Goal: Task Accomplishment & Management: Manage account settings

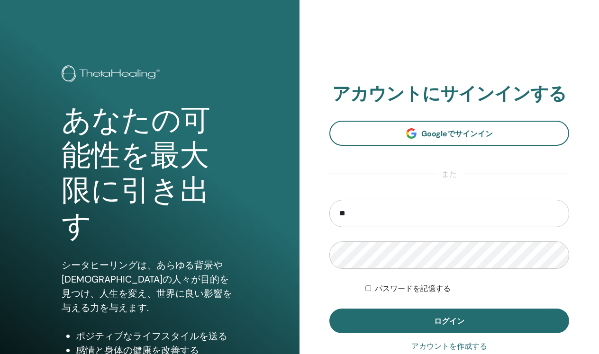
type input "*"
type input "**********"
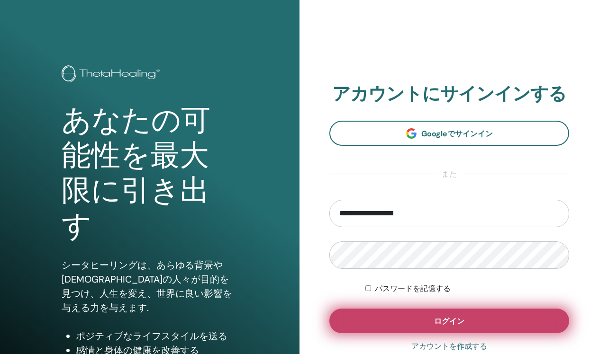
click at [519, 320] on button "ログイン" at bounding box center [449, 321] width 240 height 25
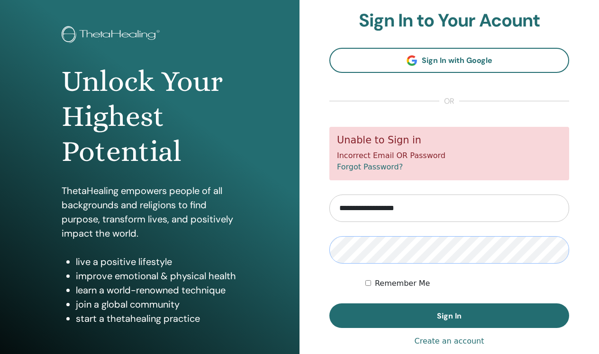
scroll to position [46, 0]
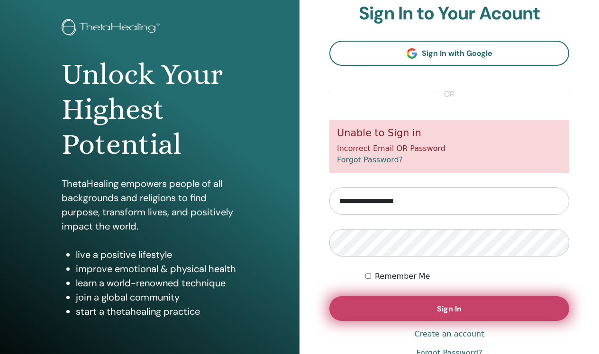
click at [437, 308] on span "Sign In" at bounding box center [449, 309] width 25 height 10
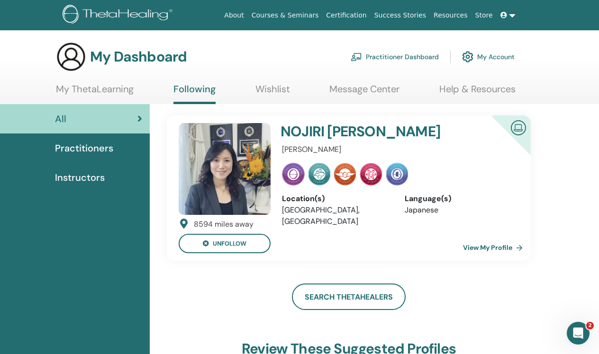
click at [455, 130] on h4 "NOJIRI TAKAKO" at bounding box center [377, 131] width 193 height 17
click at [501, 59] on link "My Account" at bounding box center [488, 56] width 53 height 21
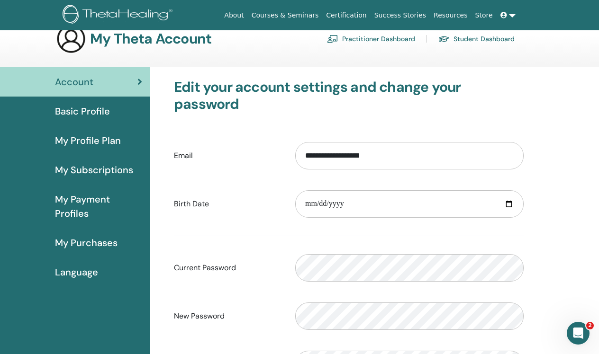
scroll to position [18, 0]
click at [454, 161] on input "**********" at bounding box center [409, 155] width 228 height 27
type input "*"
click at [317, 152] on input "Email" at bounding box center [409, 155] width 228 height 27
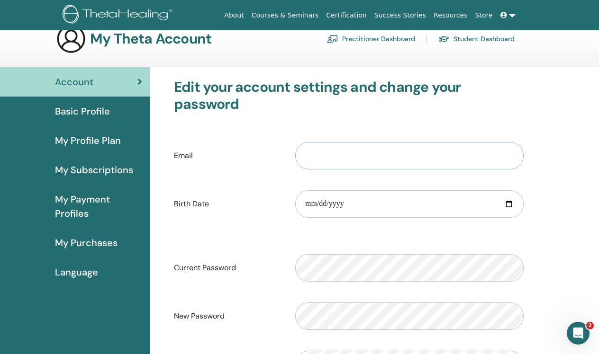
paste input "**********"
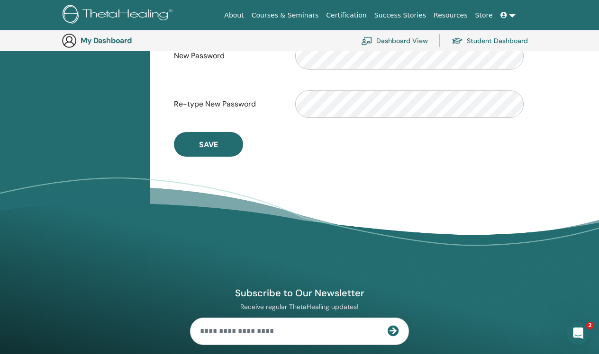
scroll to position [300, 0]
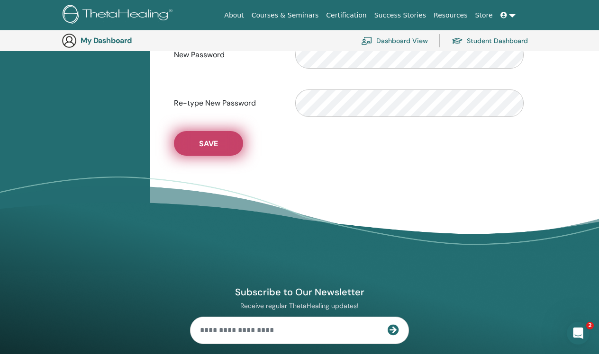
type input "**********"
click at [233, 151] on button "Save" at bounding box center [208, 143] width 69 height 25
click at [221, 145] on button "Save" at bounding box center [208, 143] width 69 height 25
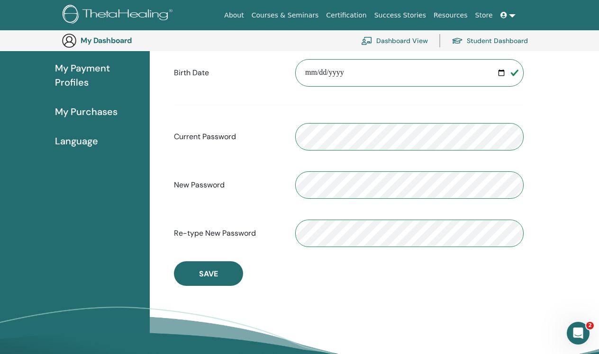
scroll to position [171, 0]
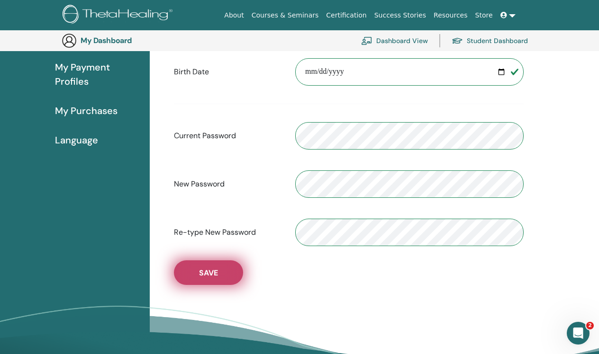
click at [214, 272] on span "Save" at bounding box center [208, 273] width 19 height 10
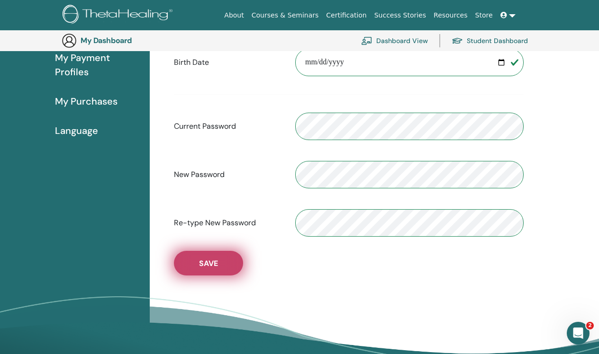
scroll to position [198, 0]
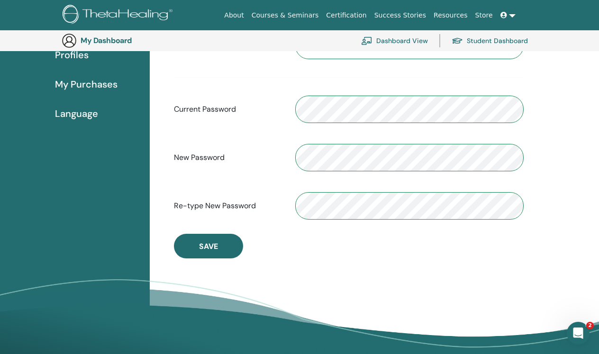
click at [383, 259] on div "**********" at bounding box center [349, 89] width 364 height 339
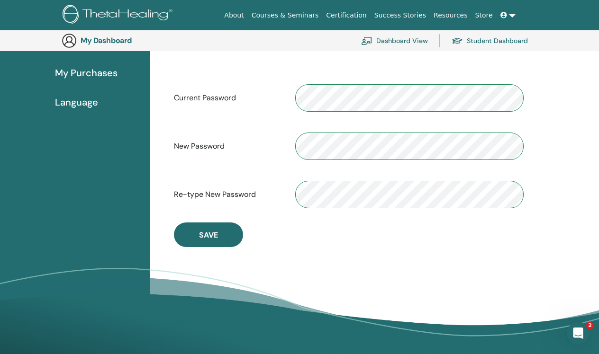
scroll to position [209, 0]
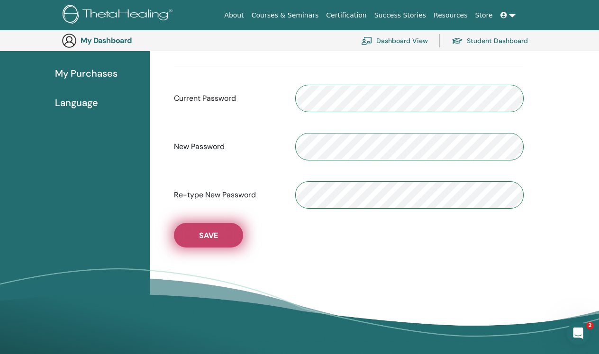
click at [228, 241] on button "Save" at bounding box center [208, 235] width 69 height 25
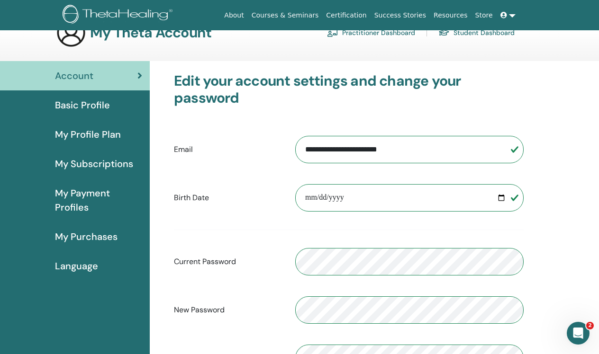
scroll to position [24, 0]
click at [512, 12] on link at bounding box center [508, 16] width 23 height 18
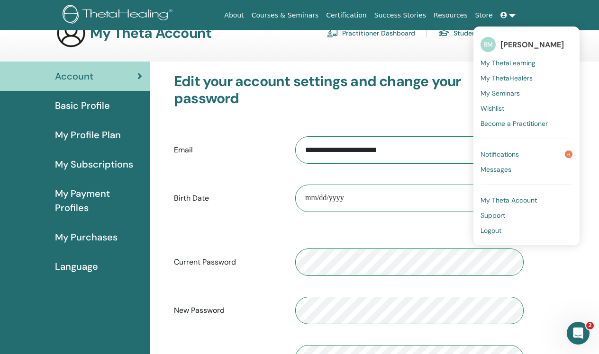
click at [508, 64] on span "My ThetaLearning" at bounding box center [508, 63] width 55 height 9
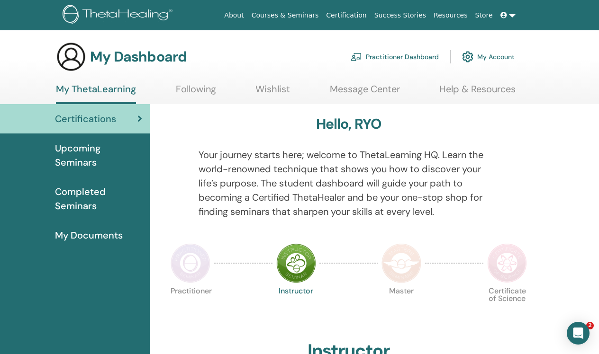
click at [493, 59] on link "My Account" at bounding box center [488, 56] width 53 height 21
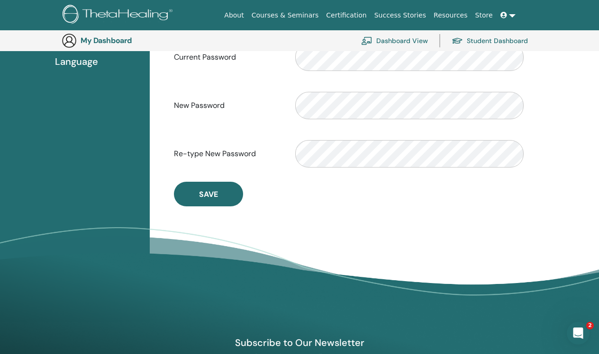
scroll to position [235, 0]
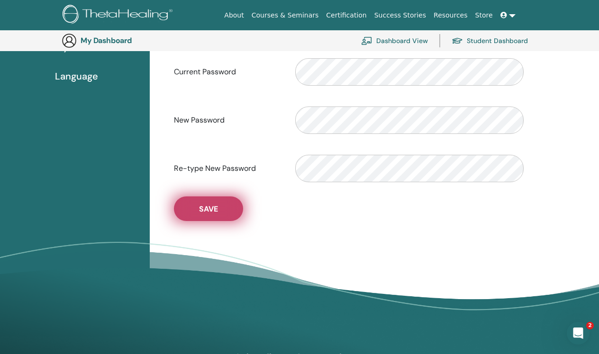
click at [237, 207] on button "Save" at bounding box center [208, 209] width 69 height 25
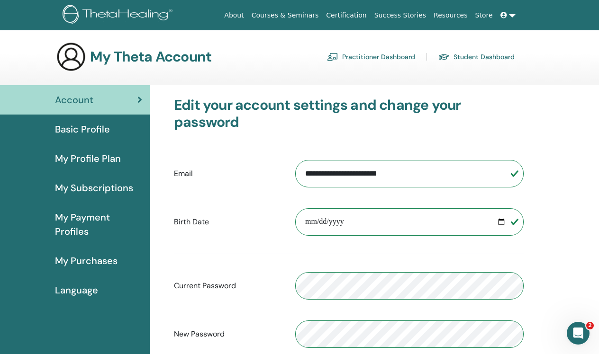
scroll to position [0, 0]
click at [513, 17] on link at bounding box center [508, 16] width 23 height 18
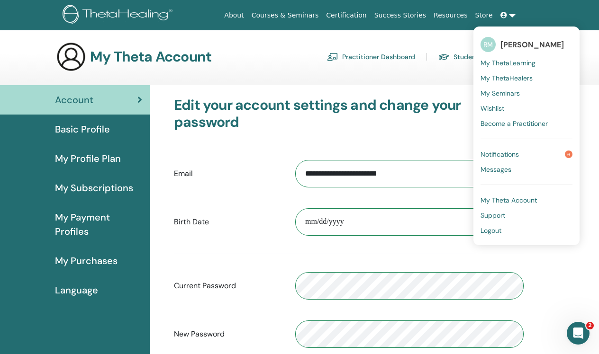
click at [503, 231] on link "Logout" at bounding box center [527, 230] width 92 height 15
click at [498, 232] on span "Logout" at bounding box center [491, 231] width 21 height 9
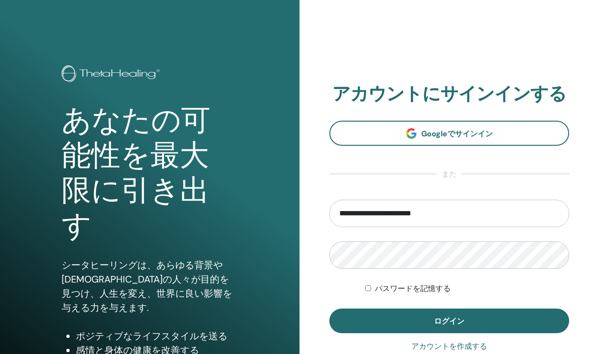
type input "**********"
click at [452, 294] on div "パスワードを記憶する" at bounding box center [467, 288] width 204 height 11
click at [368, 285] on div "パスワードを記憶する" at bounding box center [467, 288] width 204 height 11
click at [529, 283] on div "パスワードを記憶する" at bounding box center [467, 288] width 204 height 11
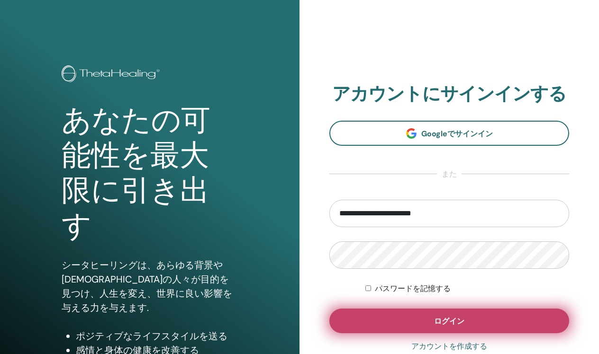
click at [441, 313] on button "ログイン" at bounding box center [449, 321] width 240 height 25
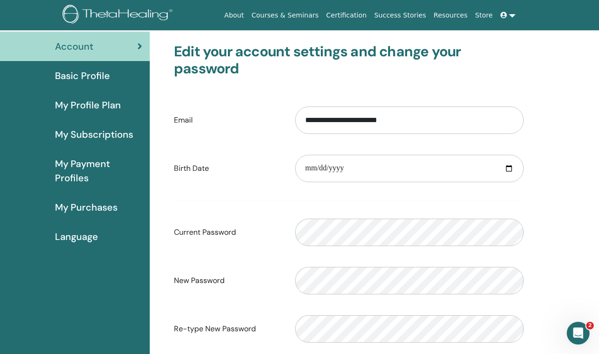
scroll to position [54, 0]
